Goal: Information Seeking & Learning: Learn about a topic

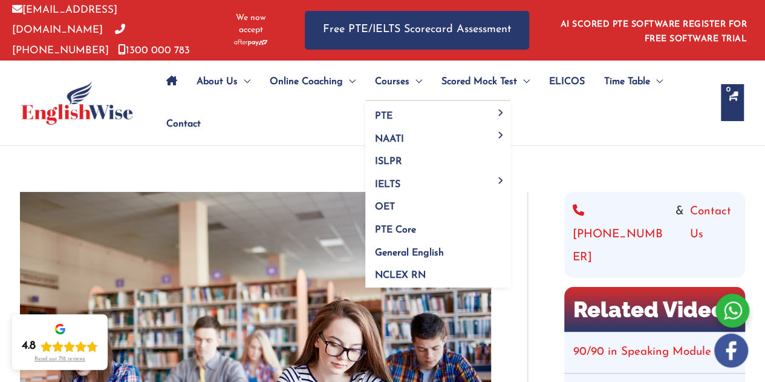
click at [409, 80] on span "Menu Toggle" at bounding box center [415, 81] width 13 height 42
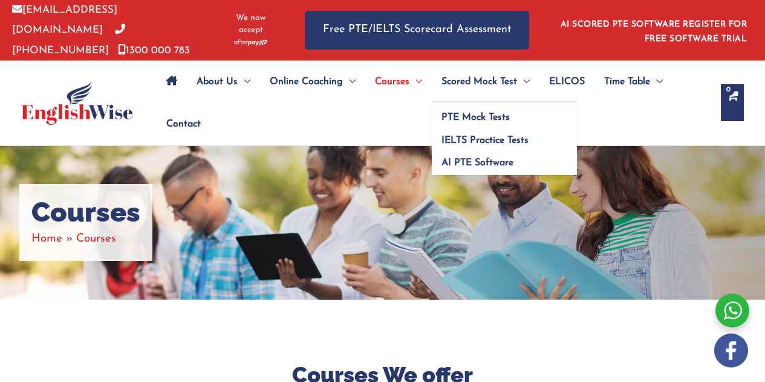
click at [504, 87] on span "Scored Mock Test" at bounding box center [479, 81] width 76 height 42
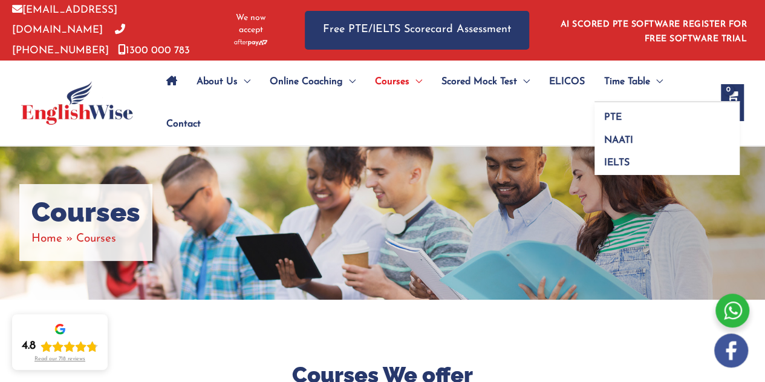
click at [654, 81] on span "Menu Toggle" at bounding box center [656, 81] width 13 height 42
